Goal: Register for event/course

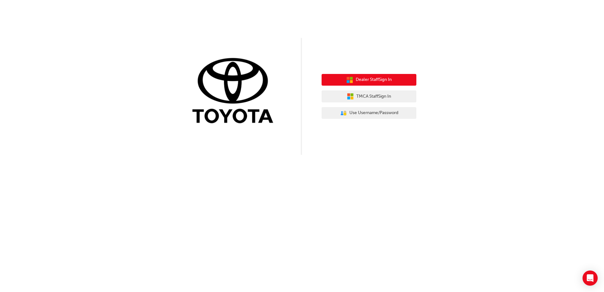
click at [361, 80] on span "Dealer Staff Sign In" at bounding box center [374, 79] width 36 height 7
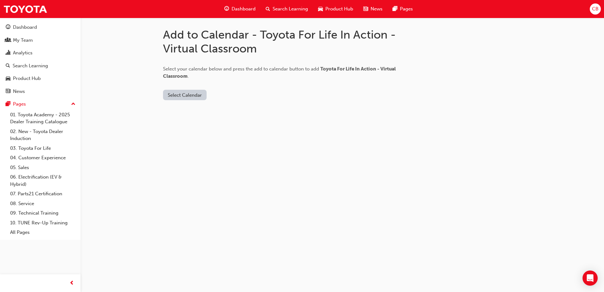
click at [183, 94] on button "Select Calendar" at bounding box center [185, 95] width 44 height 10
click at [189, 109] on div "Outlook.com" at bounding box center [185, 110] width 38 height 7
click at [217, 97] on button "Add to Calendar" at bounding box center [238, 95] width 45 height 10
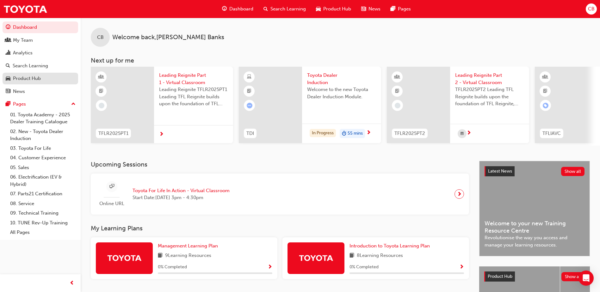
click at [29, 79] on div "Product Hub" at bounding box center [27, 78] width 28 height 7
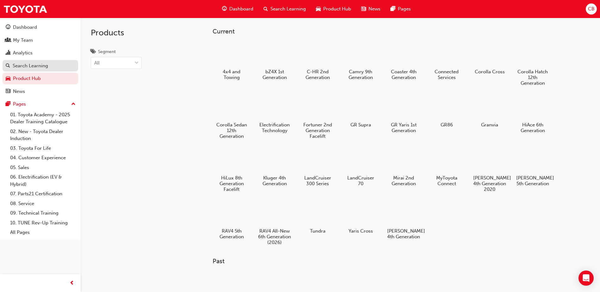
click at [28, 67] on div "Search Learning" at bounding box center [30, 65] width 35 height 7
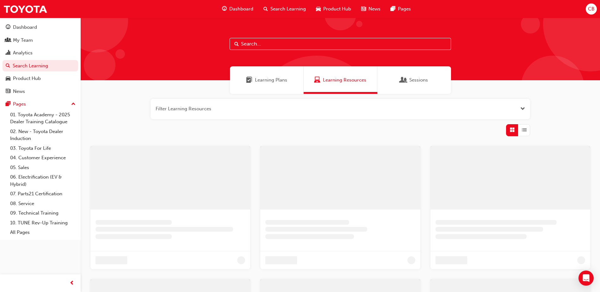
click at [400, 83] on span "Sessions" at bounding box center [403, 79] width 6 height 7
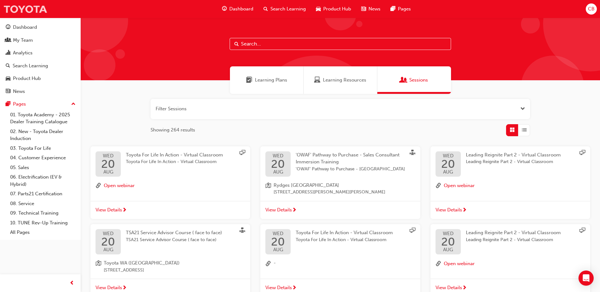
click at [22, 7] on img at bounding box center [25, 9] width 44 height 14
